Goal: Task Accomplishment & Management: Use online tool/utility

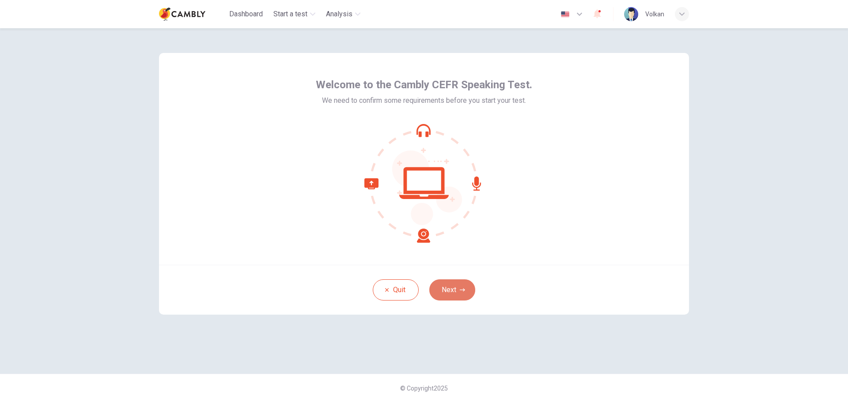
click at [448, 292] on button "Next" at bounding box center [452, 290] width 46 height 21
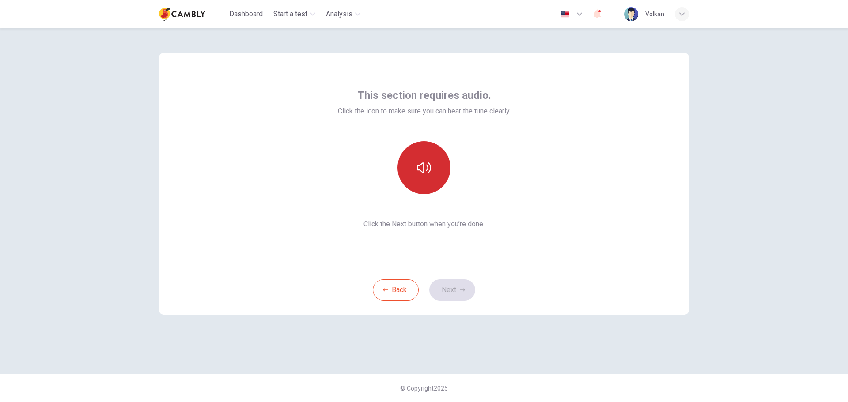
click at [428, 171] on icon "button" at bounding box center [424, 168] width 14 height 14
click at [427, 171] on icon "button" at bounding box center [424, 168] width 14 height 14
click at [447, 292] on button "Next" at bounding box center [452, 290] width 46 height 21
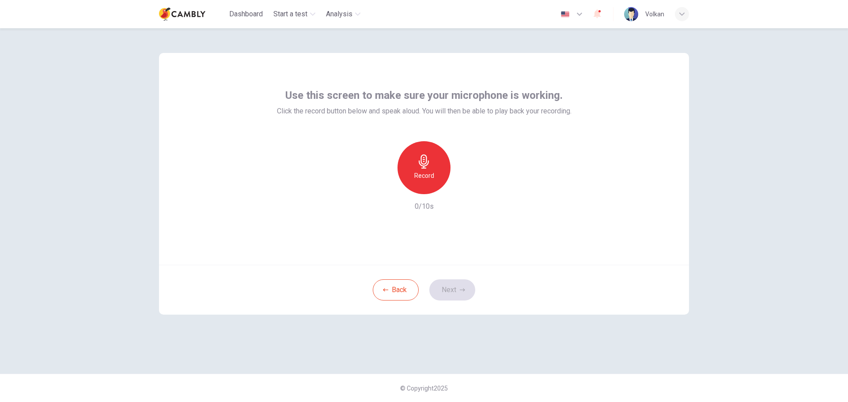
click at [418, 171] on h6 "Record" at bounding box center [424, 176] width 20 height 11
click at [450, 293] on button "Next" at bounding box center [452, 290] width 46 height 21
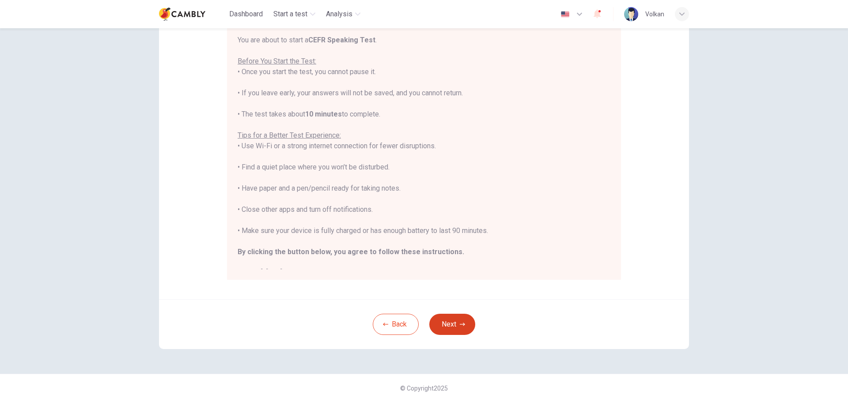
click at [452, 322] on button "Next" at bounding box center [452, 324] width 46 height 21
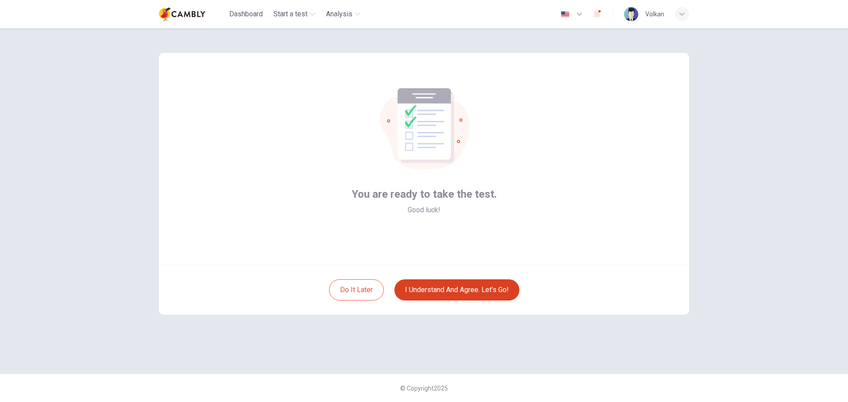
click at [456, 292] on button "I understand and agree. Let’s go!" at bounding box center [456, 290] width 125 height 21
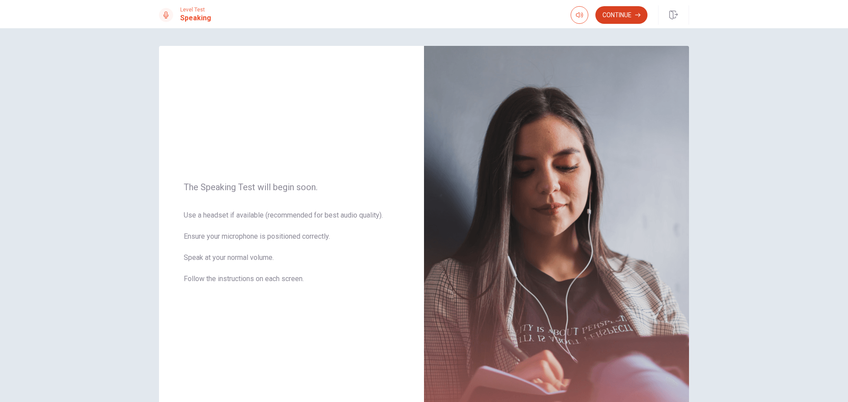
click at [625, 14] on button "Continue" at bounding box center [621, 15] width 52 height 18
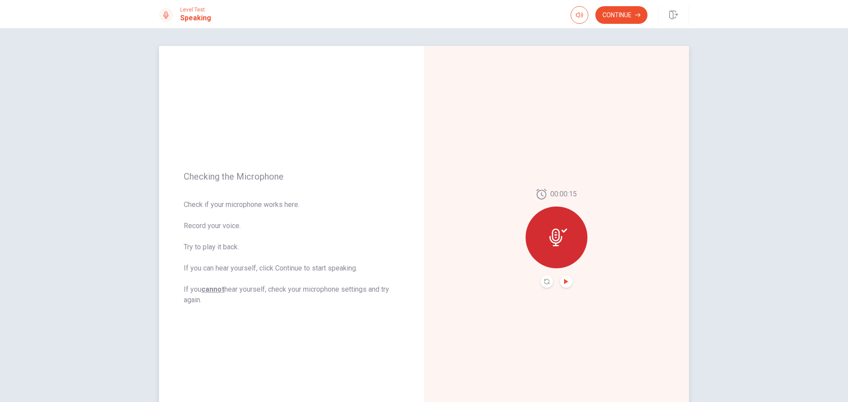
click at [564, 283] on icon "Play Audio" at bounding box center [566, 281] width 4 height 5
click at [620, 15] on button "Continue" at bounding box center [621, 15] width 52 height 18
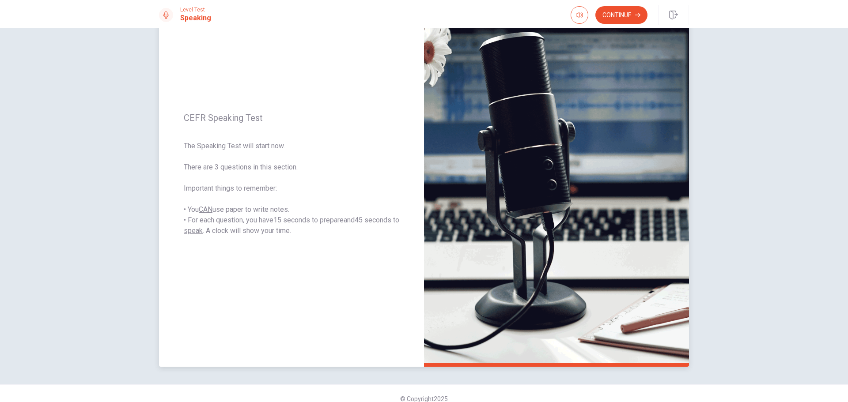
scroll to position [75, 0]
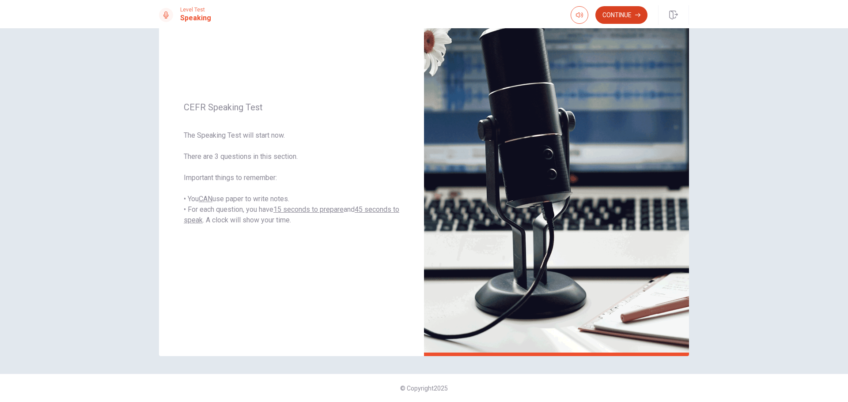
click at [629, 18] on button "Continue" at bounding box center [621, 15] width 52 height 18
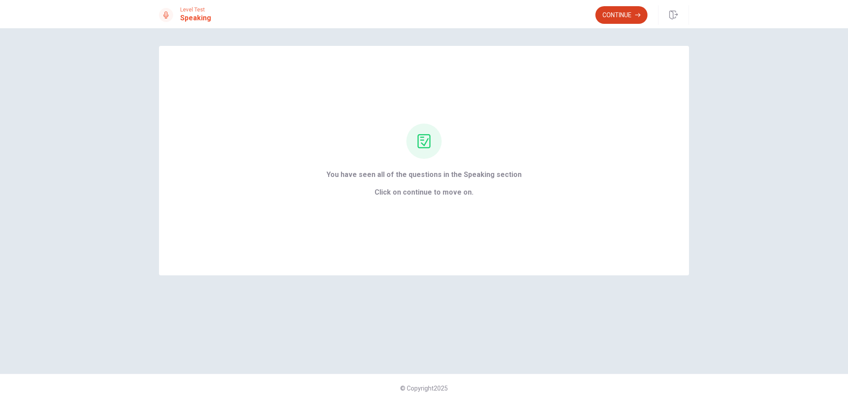
click at [622, 13] on button "Continue" at bounding box center [621, 15] width 52 height 18
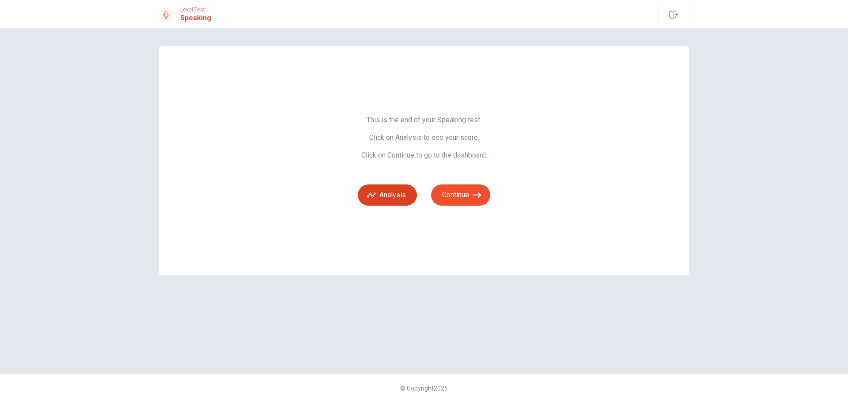
click at [379, 199] on button "Analysis" at bounding box center [387, 195] width 59 height 21
